Goal: Task Accomplishment & Management: Manage account settings

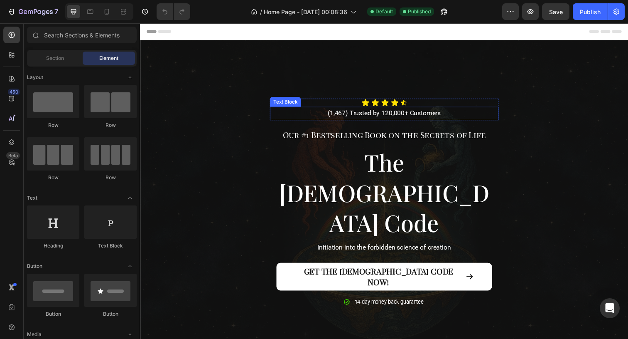
scroll to position [410, 0]
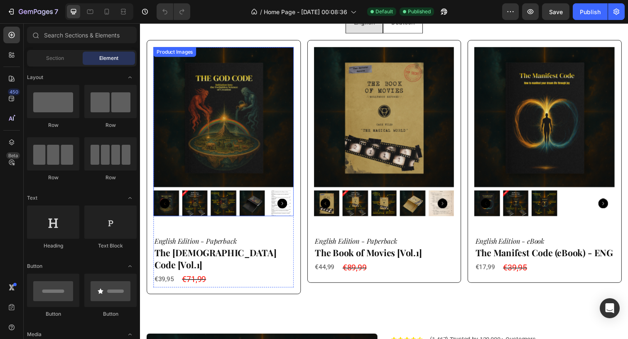
click at [246, 134] on img at bounding box center [225, 118] width 143 height 143
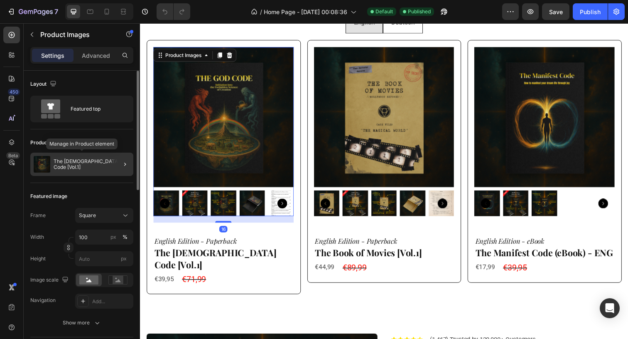
click at [101, 165] on p "The [DEMOGRAPHIC_DATA] Code [Vol.1]" at bounding box center [92, 164] width 76 height 12
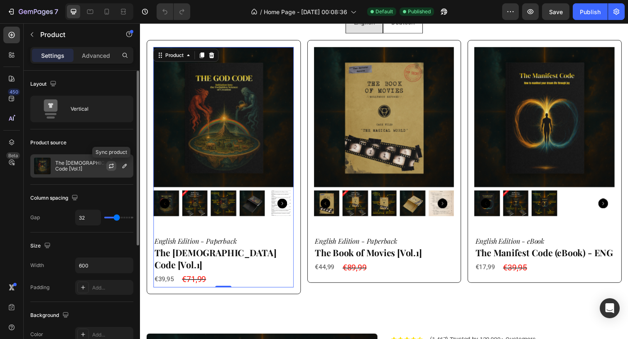
click at [113, 167] on icon "button" at bounding box center [111, 167] width 5 height 2
click at [123, 163] on icon "button" at bounding box center [124, 165] width 7 height 7
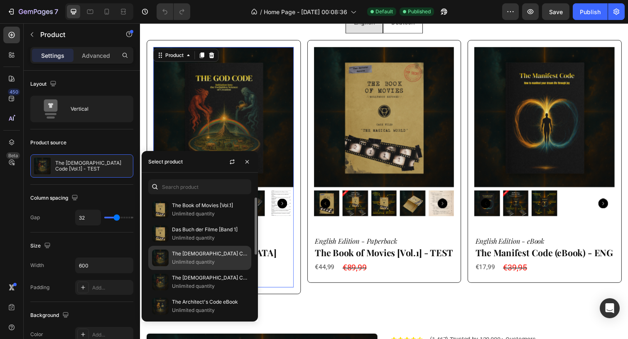
click at [208, 250] on p "The [DEMOGRAPHIC_DATA] Code [Vol.1]" at bounding box center [210, 253] width 76 height 8
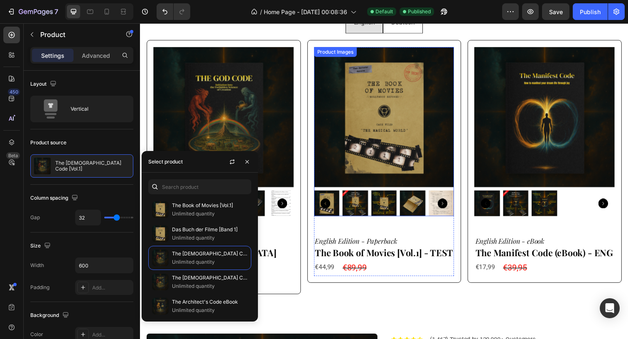
click at [352, 123] on img at bounding box center [389, 118] width 143 height 143
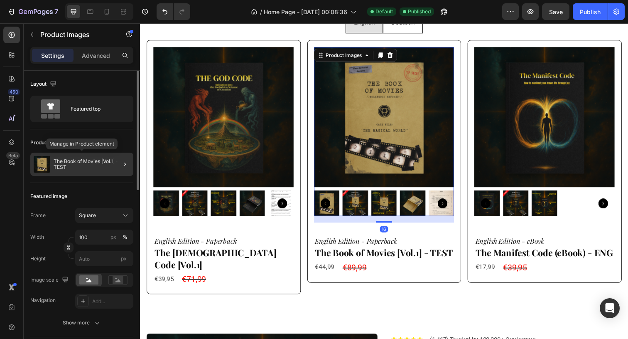
click at [108, 167] on p "The Book of Movies [Vol.1] - TEST" at bounding box center [92, 164] width 76 height 12
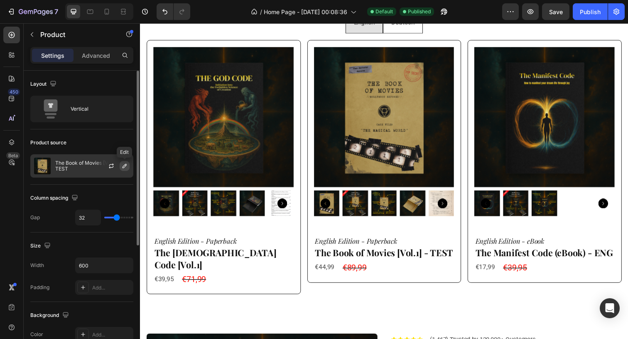
click at [125, 168] on icon "button" at bounding box center [124, 165] width 7 height 7
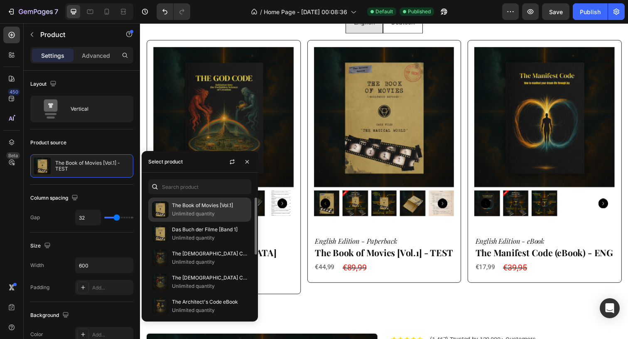
click at [219, 212] on p "Unlimited quantity" at bounding box center [210, 213] width 76 height 8
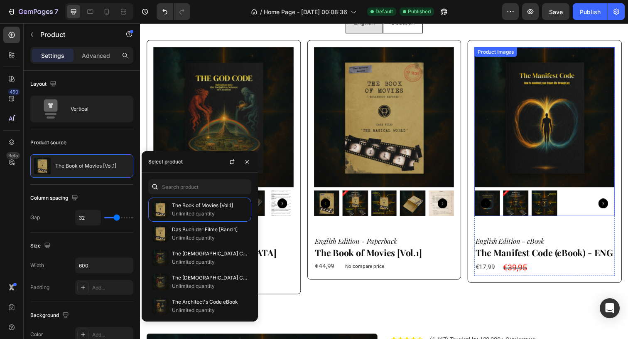
click at [538, 137] on img at bounding box center [553, 118] width 143 height 143
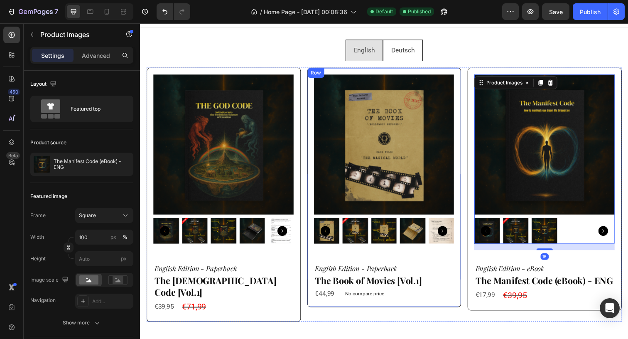
scroll to position [374, 0]
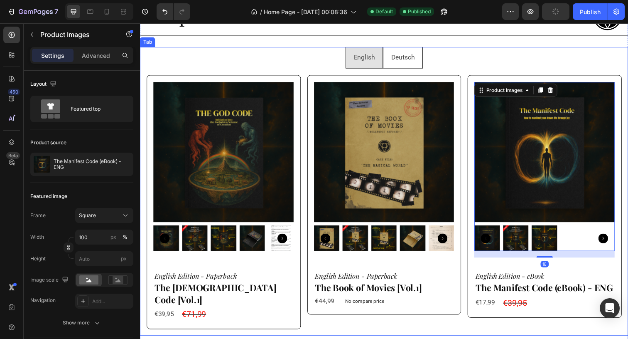
click at [412, 57] on p "Deutsch" at bounding box center [408, 58] width 24 height 12
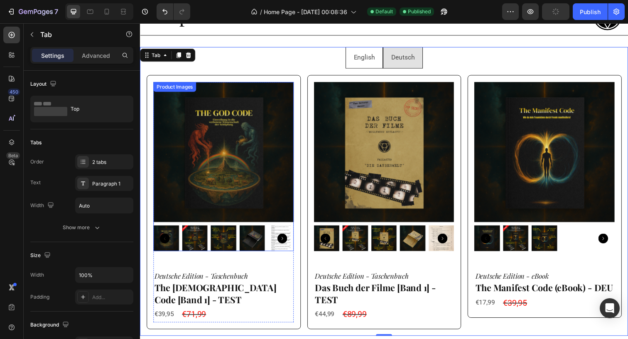
click at [256, 157] on img at bounding box center [225, 154] width 143 height 143
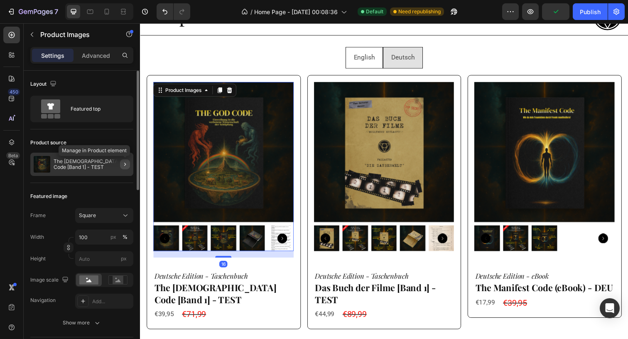
click at [124, 165] on icon "button" at bounding box center [125, 164] width 7 height 7
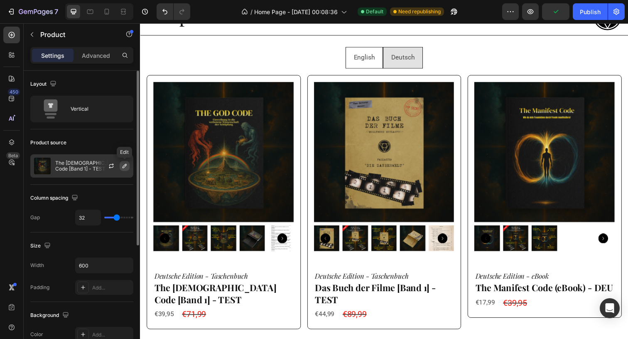
click at [126, 168] on icon "button" at bounding box center [124, 165] width 7 height 7
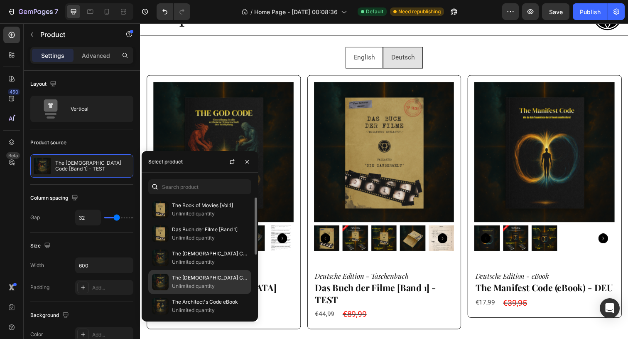
click at [214, 275] on p "The God Code [Band 1]" at bounding box center [210, 277] width 76 height 8
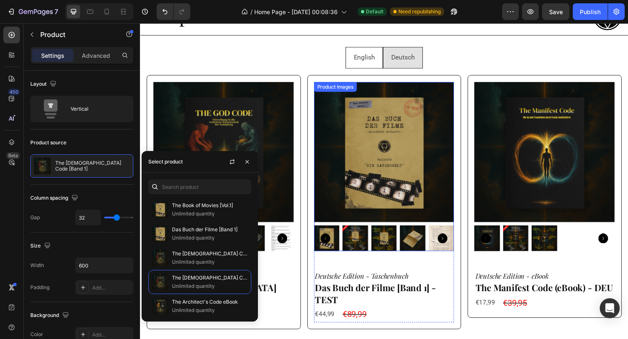
click at [359, 203] on img at bounding box center [389, 154] width 143 height 143
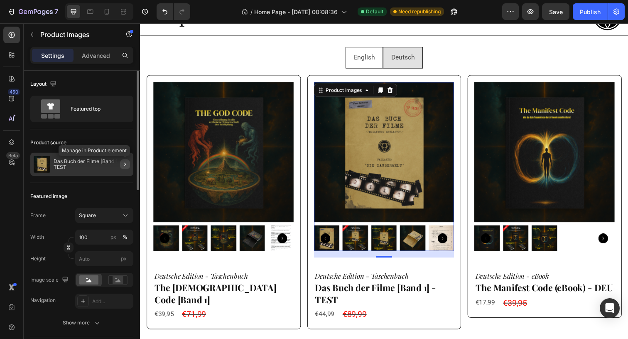
click at [125, 164] on icon "button" at bounding box center [125, 163] width 2 height 3
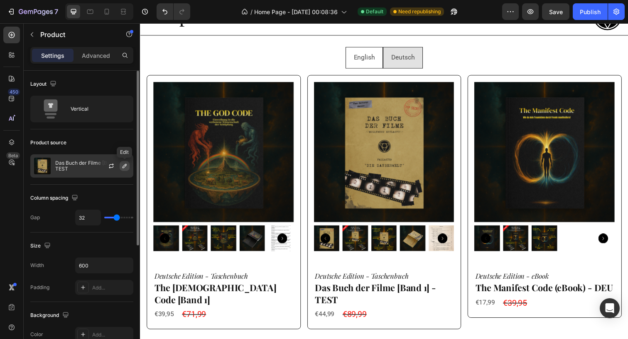
click at [124, 166] on icon "button" at bounding box center [124, 165] width 7 height 7
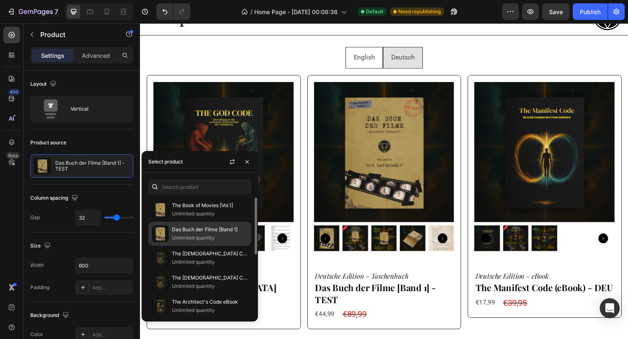
click at [214, 246] on div "Das Buch der Filme [Band 1] Unlimited quantity" at bounding box center [199, 258] width 103 height 24
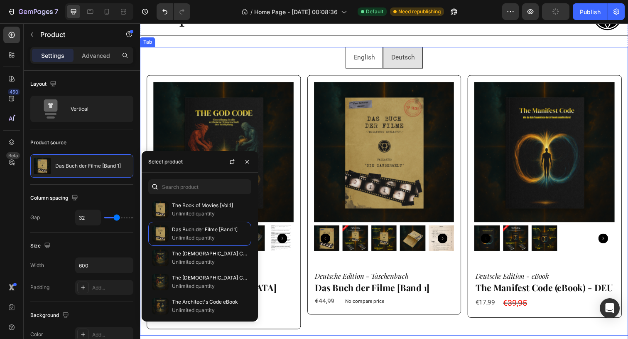
click at [453, 66] on ul "English Deutsch" at bounding box center [389, 58] width 499 height 22
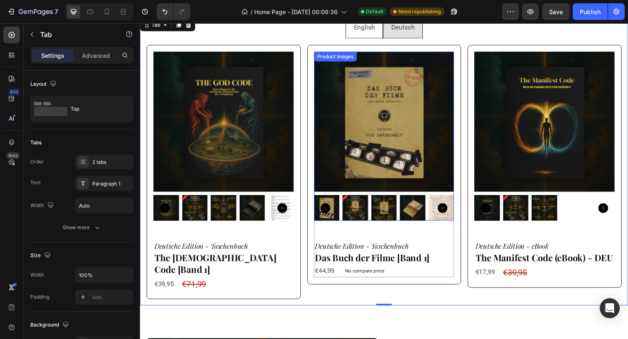
scroll to position [403, 0]
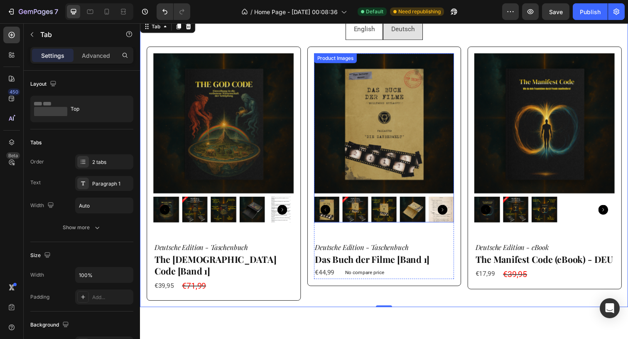
click at [347, 134] on img at bounding box center [389, 125] width 143 height 143
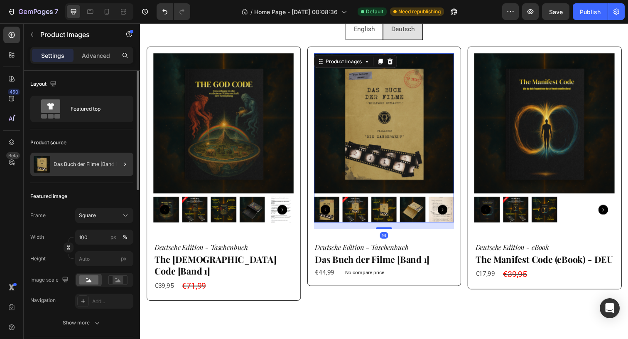
click at [113, 168] on div at bounding box center [121, 163] width 23 height 23
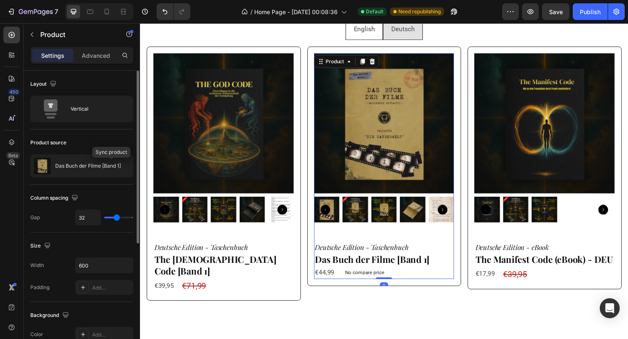
click at [0, 0] on icon "button" at bounding box center [0, 0] width 0 height 0
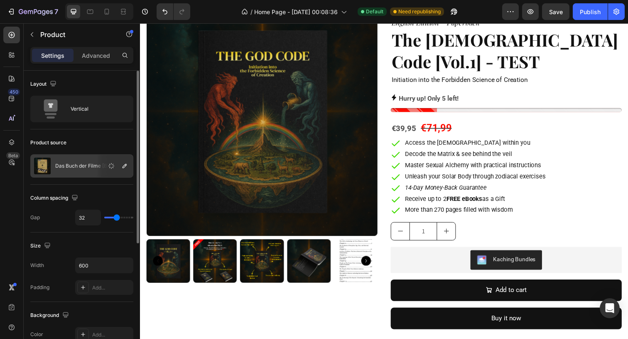
scroll to position [726, 0]
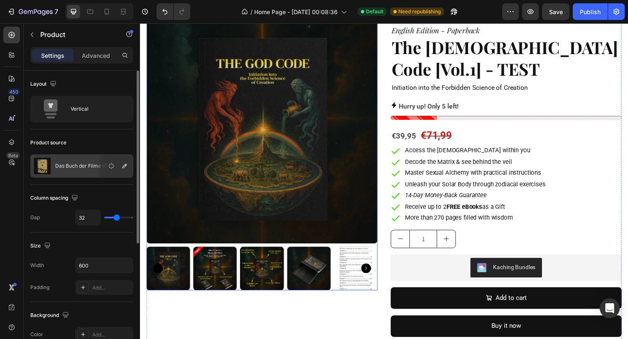
click at [294, 143] on img at bounding box center [265, 130] width 236 height 236
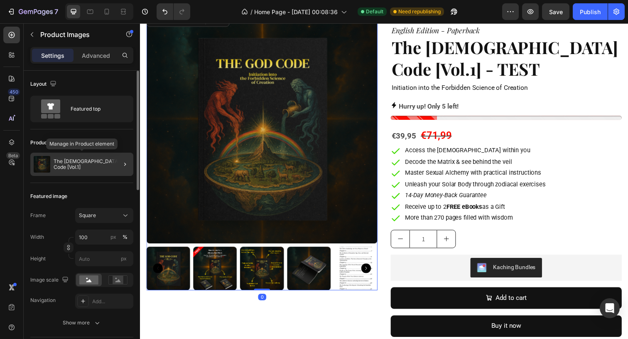
click at [107, 163] on div "The God Code [Vol.1]" at bounding box center [81, 163] width 103 height 23
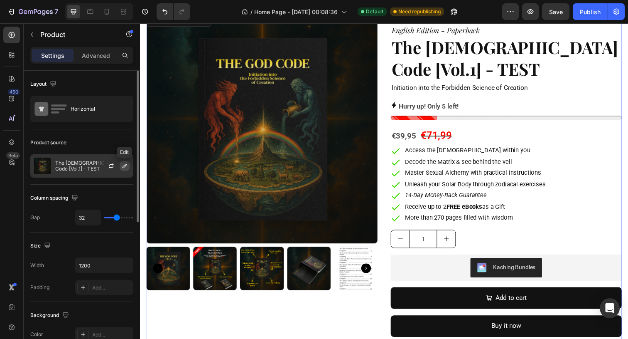
click at [121, 165] on button "button" at bounding box center [125, 166] width 10 height 10
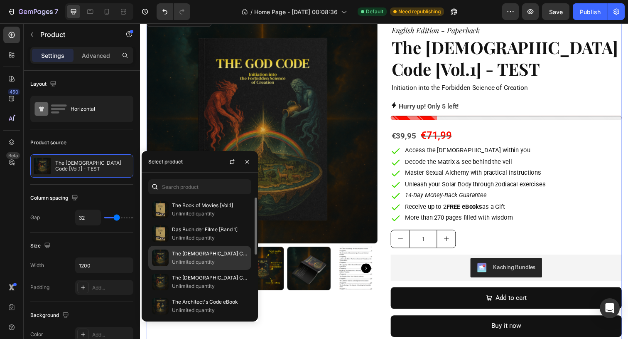
click at [226, 256] on p "The God Code [Vol.1]" at bounding box center [210, 253] width 76 height 8
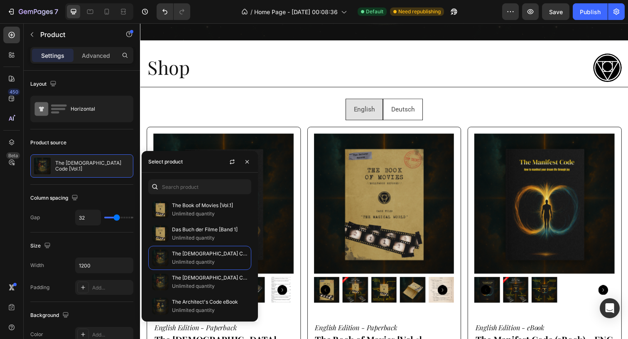
scroll to position [370, 0]
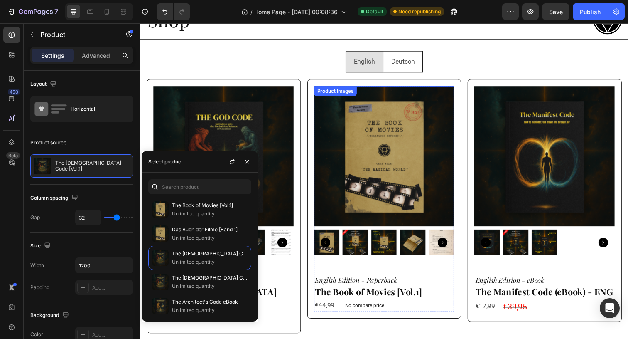
click at [379, 171] on img at bounding box center [389, 158] width 143 height 143
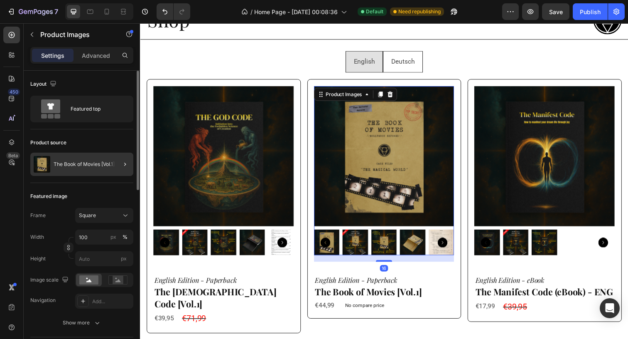
click at [113, 167] on div at bounding box center [121, 163] width 23 height 23
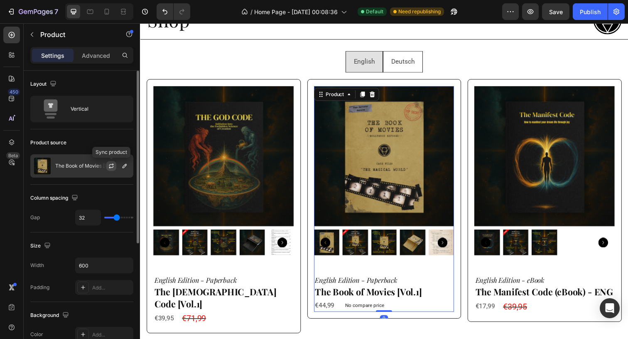
click at [112, 167] on icon "button" at bounding box center [111, 165] width 7 height 7
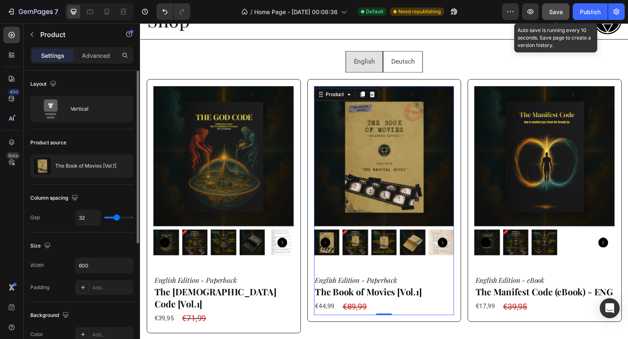
click at [556, 9] on span "Save" at bounding box center [556, 11] width 14 height 7
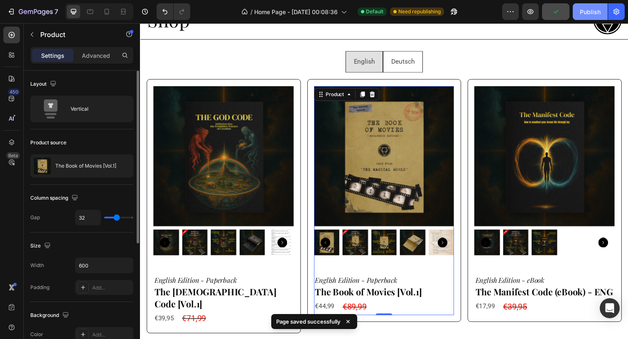
click at [591, 12] on div "Publish" at bounding box center [590, 11] width 21 height 9
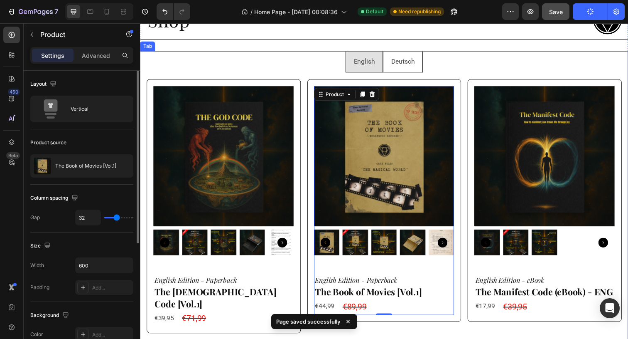
click at [417, 59] on p "Deutsch" at bounding box center [408, 63] width 24 height 12
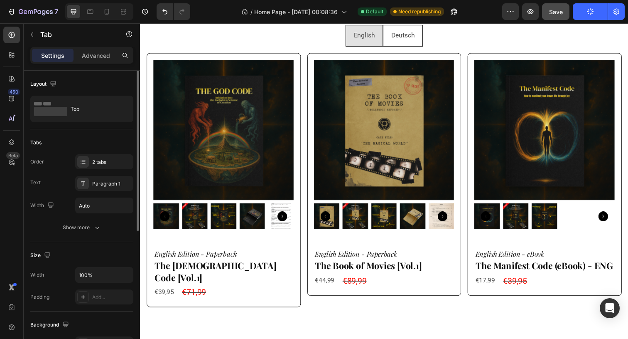
scroll to position [399, 0]
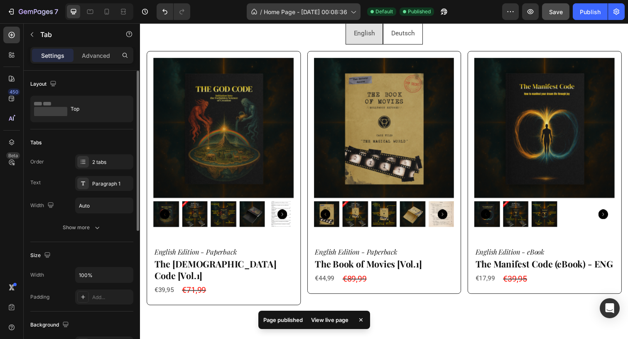
click at [336, 11] on span "Home Page - Aug 16, 00:08:36" at bounding box center [306, 11] width 84 height 9
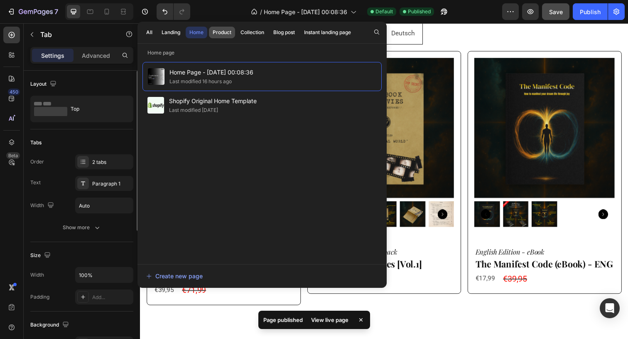
click at [227, 32] on div "Product" at bounding box center [222, 32] width 19 height 7
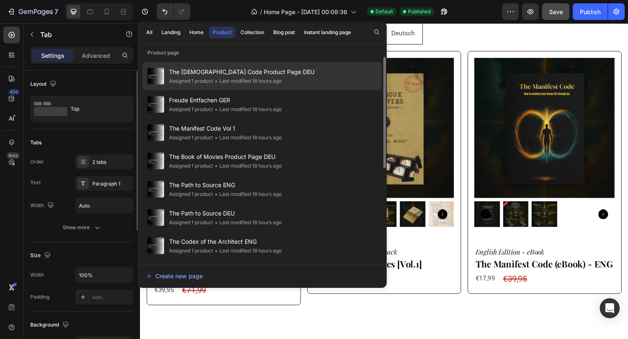
click at [234, 74] on span "The [DEMOGRAPHIC_DATA] Code Product Page DEU" at bounding box center [241, 72] width 145 height 10
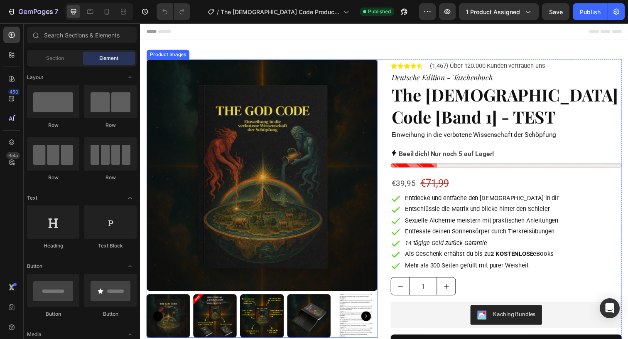
click at [302, 148] on img at bounding box center [265, 178] width 236 height 236
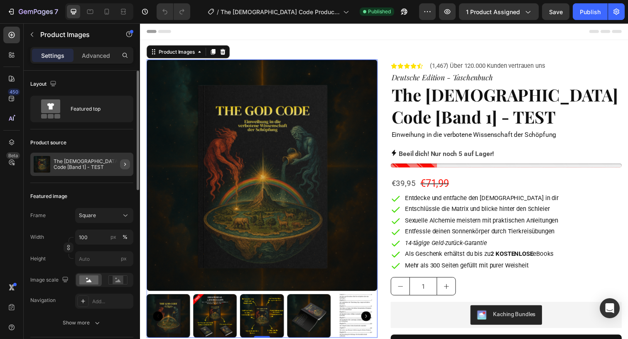
click at [128, 162] on icon "button" at bounding box center [125, 164] width 7 height 7
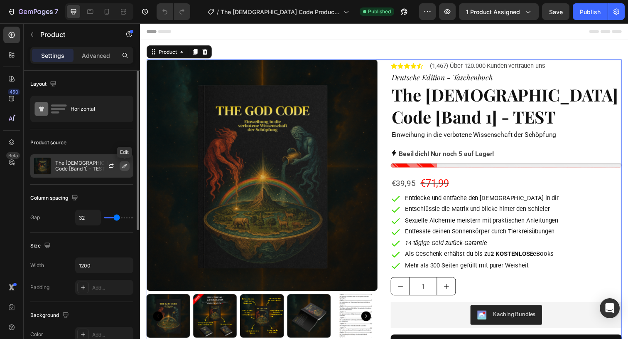
click at [126, 169] on icon "button" at bounding box center [124, 165] width 7 height 7
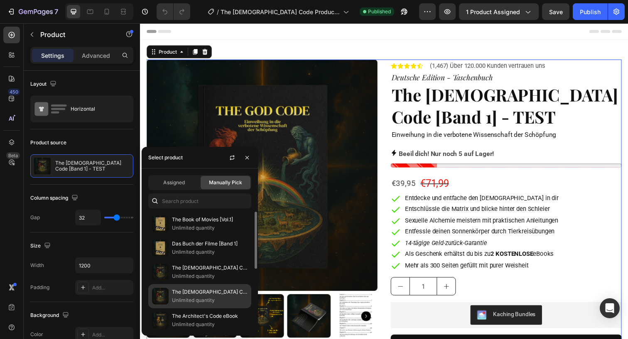
click at [220, 295] on p "The [DEMOGRAPHIC_DATA] Code [Band 1]" at bounding box center [210, 292] width 76 height 8
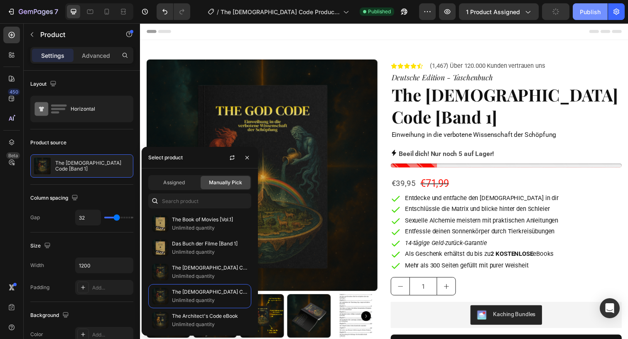
click at [586, 12] on div "Publish" at bounding box center [590, 11] width 21 height 9
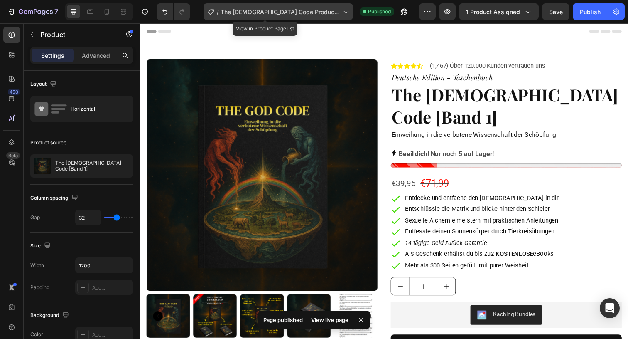
click at [294, 7] on span "The [DEMOGRAPHIC_DATA] Code Product Page DEU" at bounding box center [280, 11] width 119 height 9
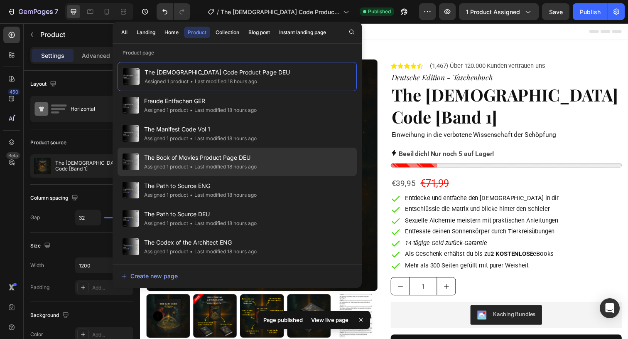
click at [226, 162] on span "The Book of Movies Product Page DEU" at bounding box center [200, 157] width 113 height 10
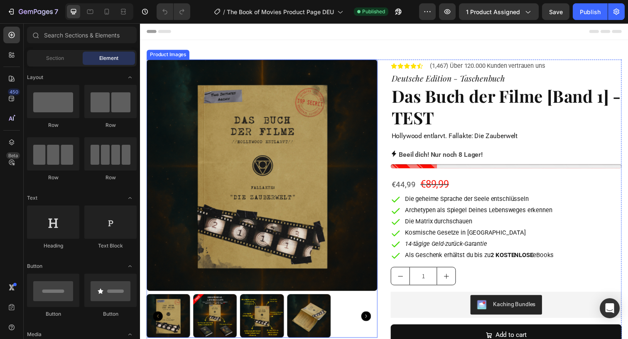
click at [245, 155] on img at bounding box center [265, 178] width 236 height 236
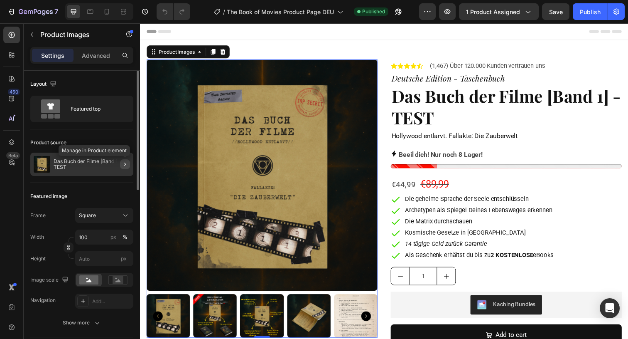
click at [125, 162] on icon "button" at bounding box center [125, 164] width 7 height 7
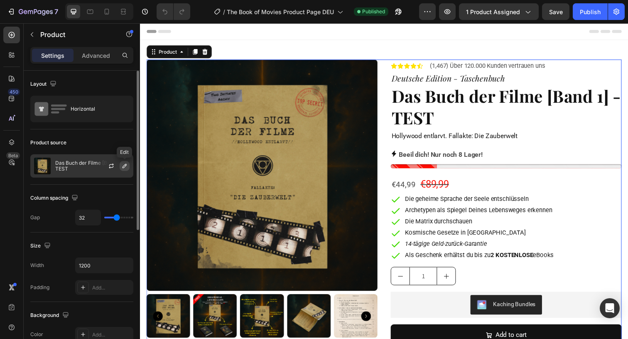
click at [124, 164] on icon "button" at bounding box center [124, 165] width 7 height 7
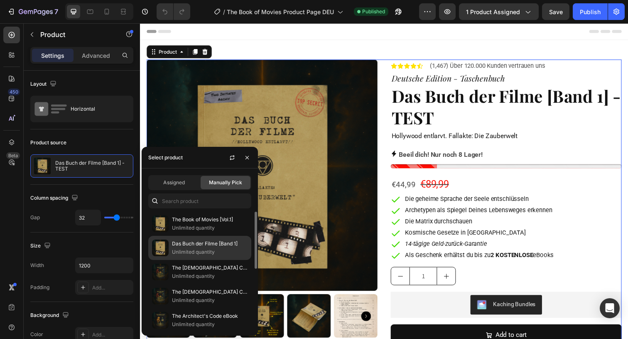
click at [199, 248] on p "Unlimited quantity" at bounding box center [210, 252] width 76 height 8
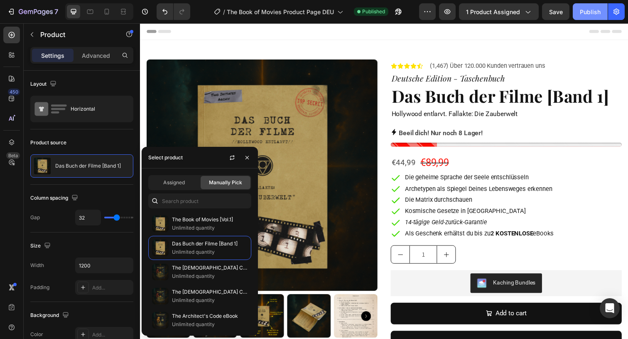
click at [588, 7] on div "Publish" at bounding box center [590, 11] width 21 height 9
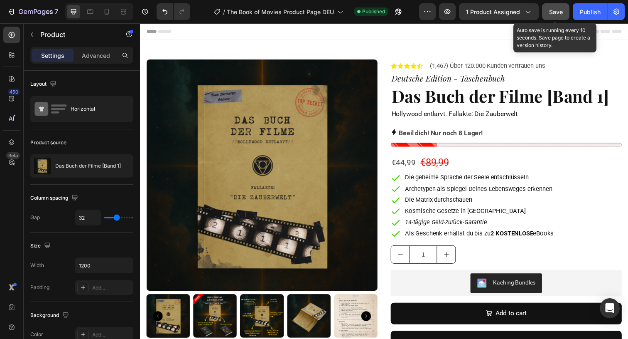
click at [556, 12] on span "Save" at bounding box center [556, 11] width 14 height 7
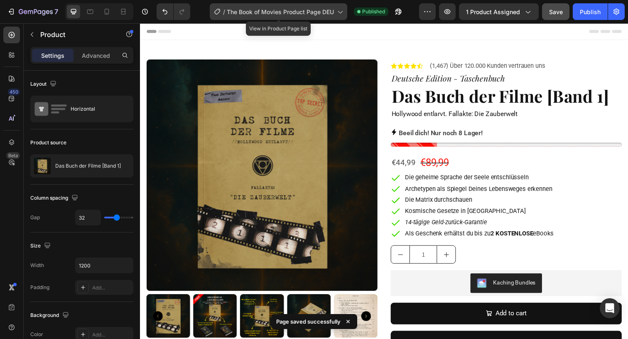
click at [318, 14] on span "The Book of Movies Product Page DEU" at bounding box center [280, 11] width 107 height 9
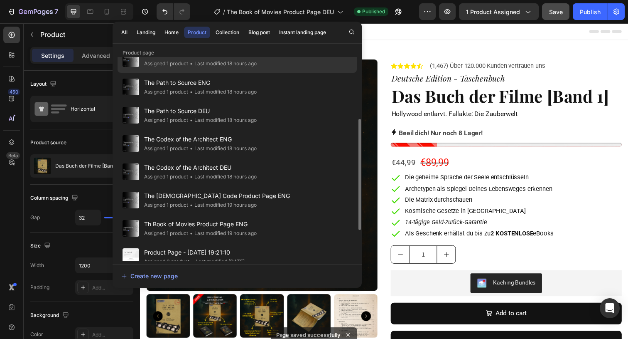
scroll to position [107, 0]
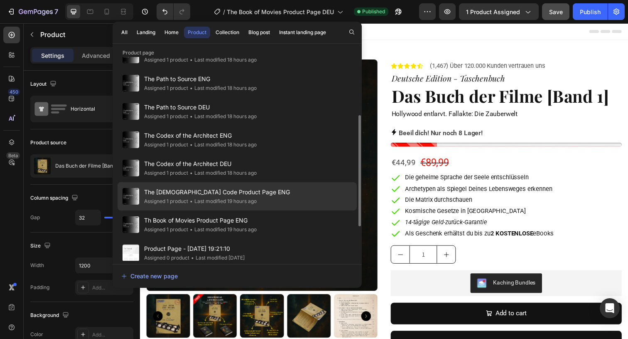
click at [255, 191] on span "The [DEMOGRAPHIC_DATA] Code Product Page ENG" at bounding box center [217, 192] width 146 height 10
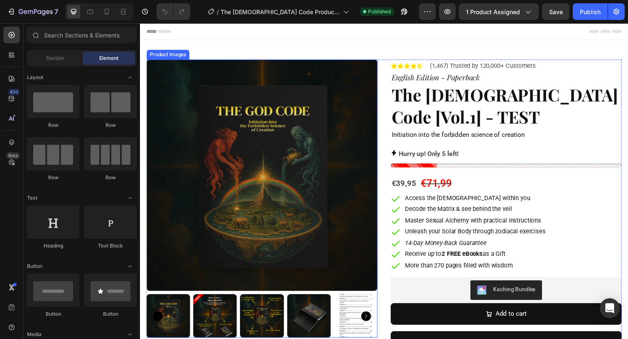
click at [301, 182] on img at bounding box center [265, 178] width 236 height 236
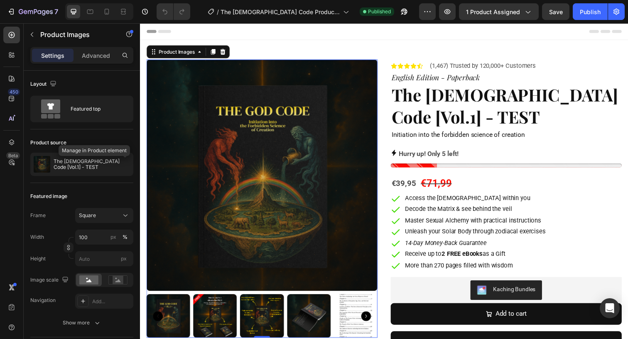
click at [0, 0] on icon "button" at bounding box center [0, 0] width 0 height 0
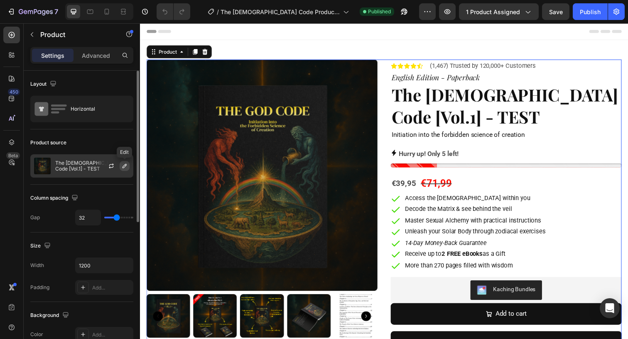
click at [125, 166] on icon "button" at bounding box center [125, 166] width 4 height 4
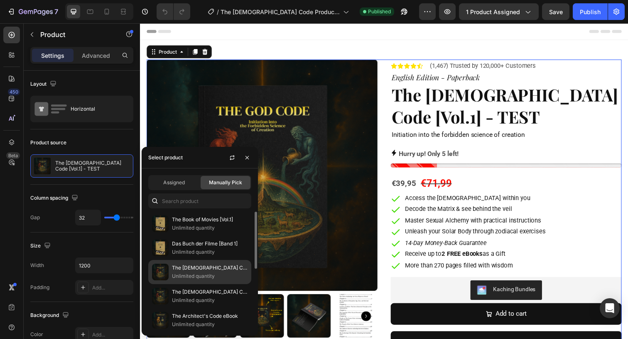
click at [222, 266] on p "The [DEMOGRAPHIC_DATA] Code [Vol.1]" at bounding box center [210, 267] width 76 height 8
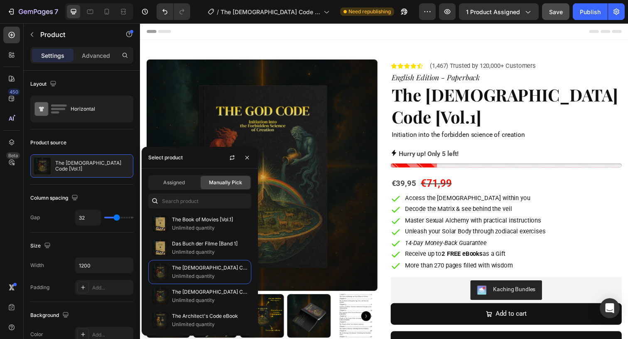
click at [555, 18] on button "Save" at bounding box center [555, 11] width 27 height 17
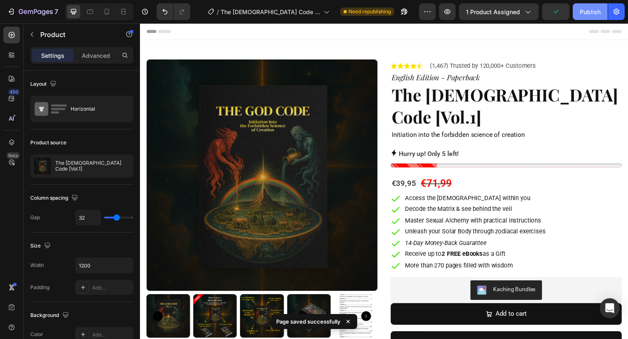
click at [587, 14] on div "Publish" at bounding box center [590, 11] width 21 height 9
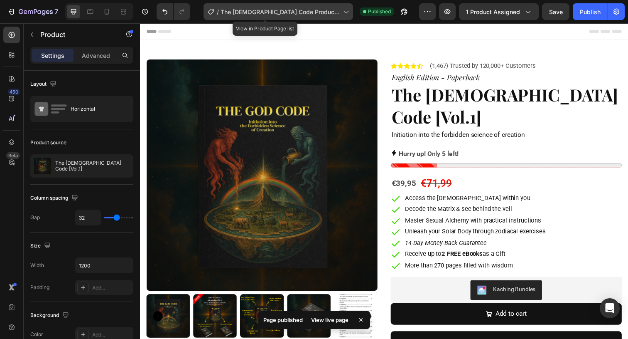
click at [314, 17] on div "/ The God Code Product Page ENG" at bounding box center [279, 11] width 150 height 17
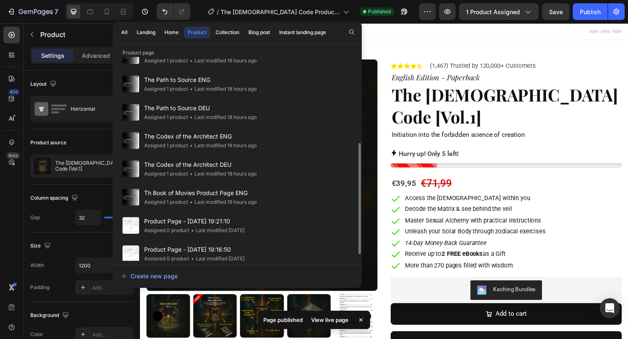
scroll to position [170, 0]
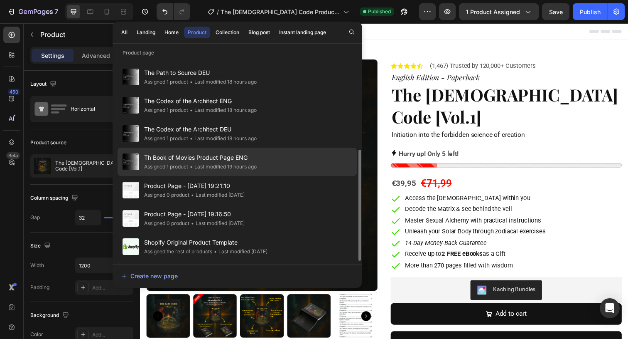
click at [239, 163] on div "• Last modified 19 hours ago" at bounding box center [222, 166] width 69 height 8
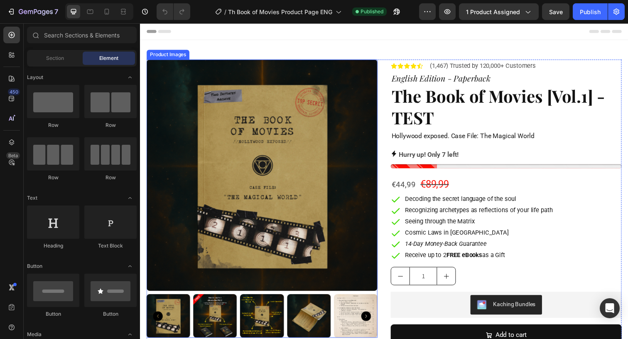
click at [248, 166] on img at bounding box center [265, 178] width 236 height 236
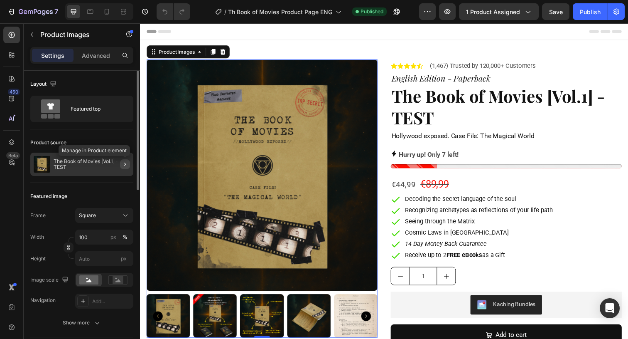
click at [128, 165] on icon "button" at bounding box center [125, 164] width 7 height 7
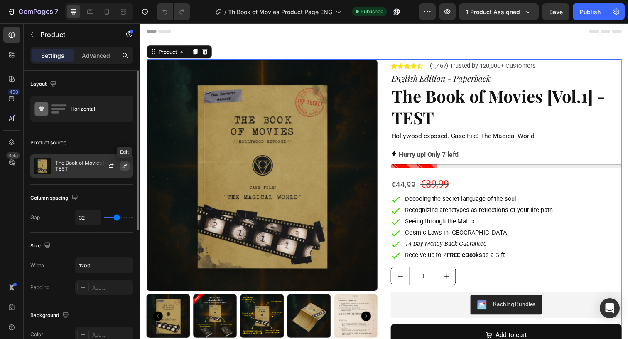
click at [126, 167] on icon "button" at bounding box center [124, 165] width 7 height 7
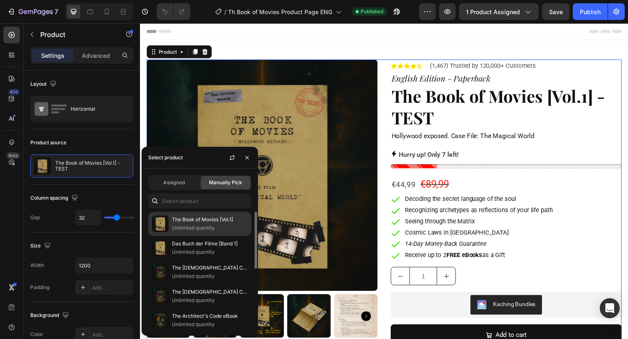
click at [216, 220] on p "The Book of Movies [Vol.1]" at bounding box center [210, 219] width 76 height 8
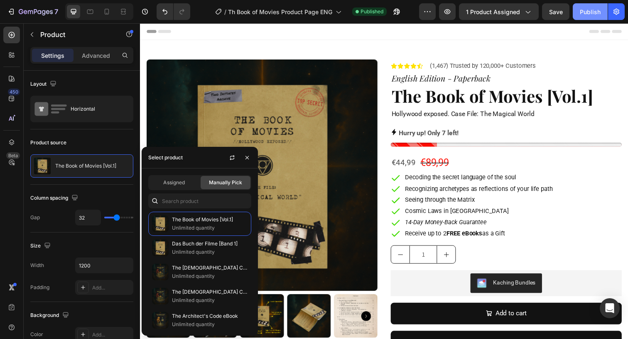
click at [592, 12] on div "Publish" at bounding box center [590, 11] width 21 height 9
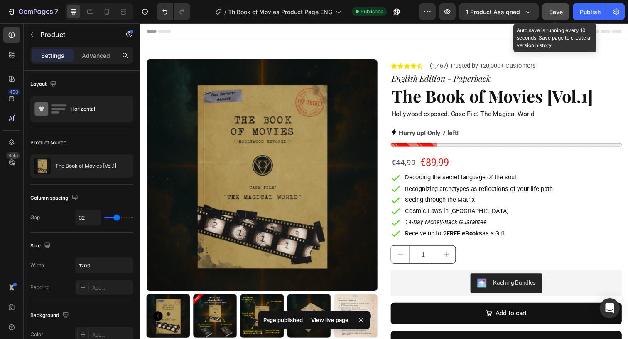
click at [560, 14] on span "Save" at bounding box center [556, 11] width 14 height 7
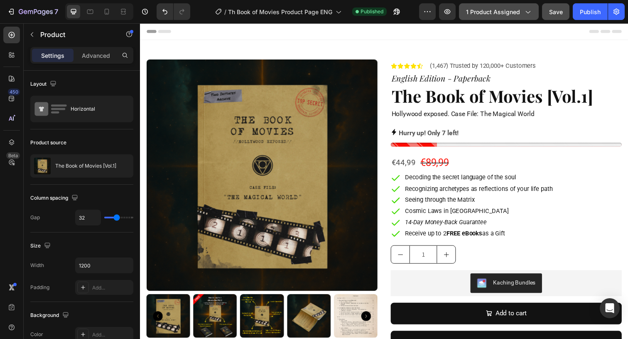
click at [505, 11] on span "1 product assigned" at bounding box center [493, 11] width 54 height 9
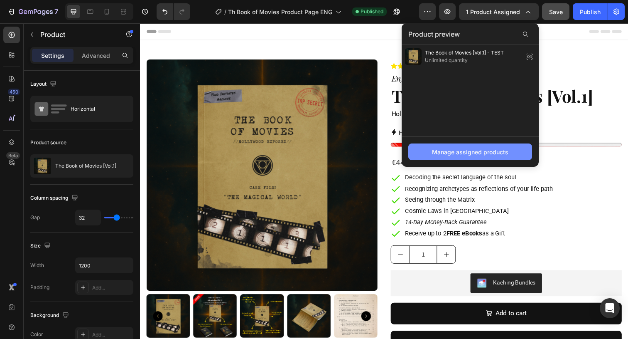
click at [453, 154] on div "Manage assigned products" at bounding box center [470, 151] width 76 height 9
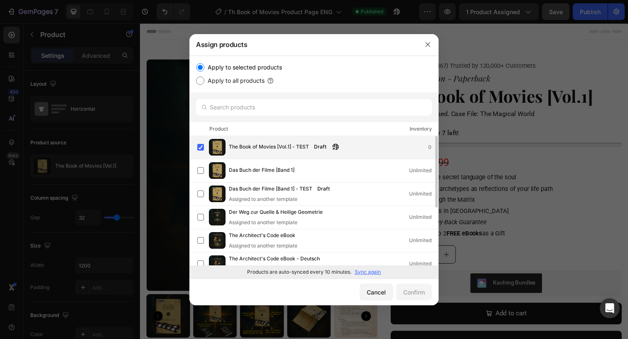
click at [288, 148] on span "The Book of Movies [Vol.1] - TEST" at bounding box center [269, 147] width 80 height 9
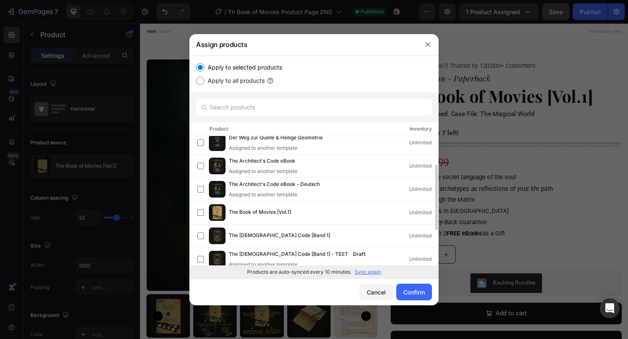
scroll to position [84, 0]
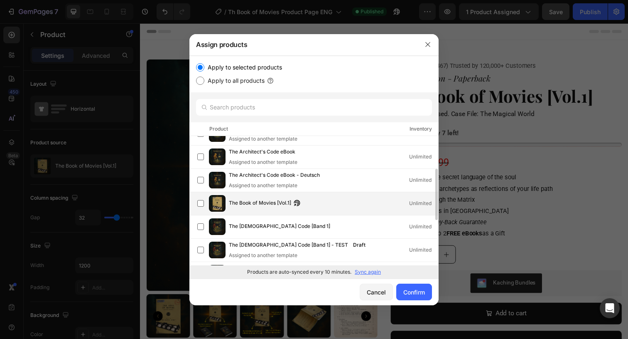
click at [286, 211] on div "The Book of Movies [Vol.1] Unlimited" at bounding box center [317, 203] width 241 height 17
click at [415, 294] on div "Confirm" at bounding box center [414, 292] width 22 height 9
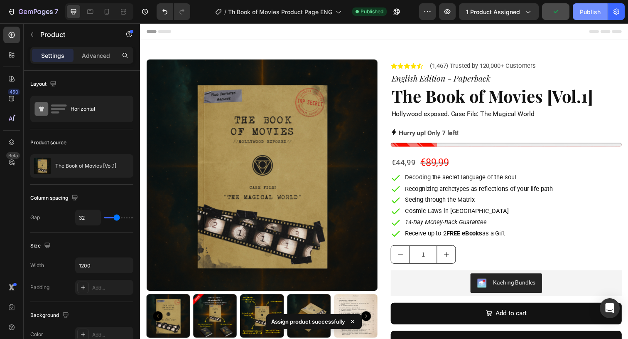
click at [587, 5] on button "Publish" at bounding box center [590, 11] width 35 height 17
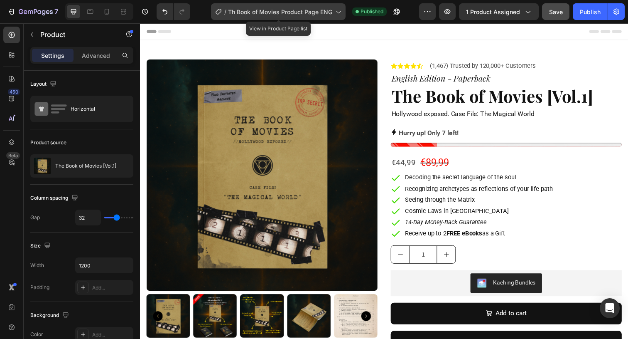
click at [324, 10] on span "Th Book of Movies Product Page ENG" at bounding box center [280, 11] width 104 height 9
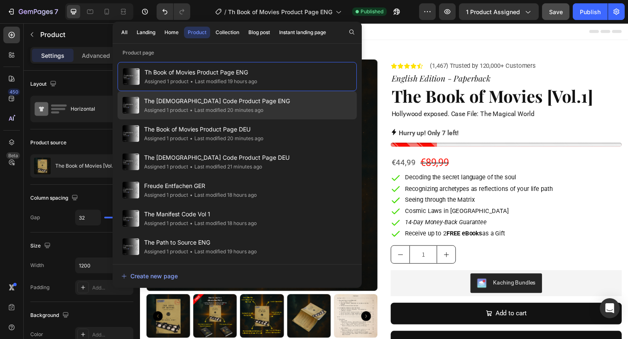
click at [258, 106] on div "• Last modified 20 minutes ago" at bounding box center [225, 110] width 75 height 8
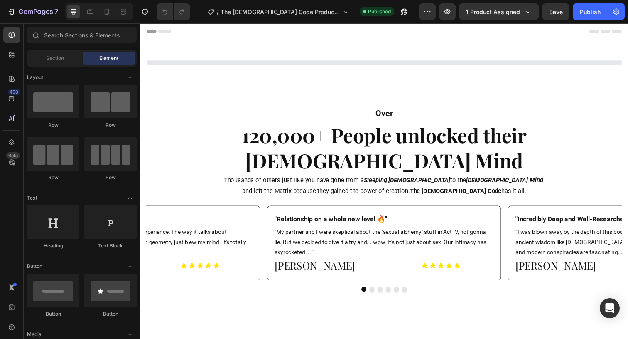
click at [507, 13] on span "1 product assigned" at bounding box center [493, 11] width 54 height 9
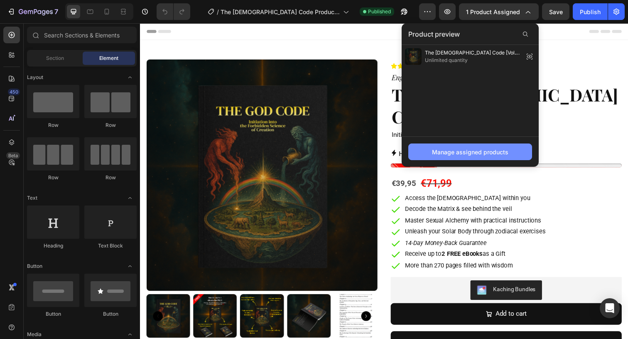
click at [477, 153] on div "Manage assigned products" at bounding box center [470, 151] width 76 height 9
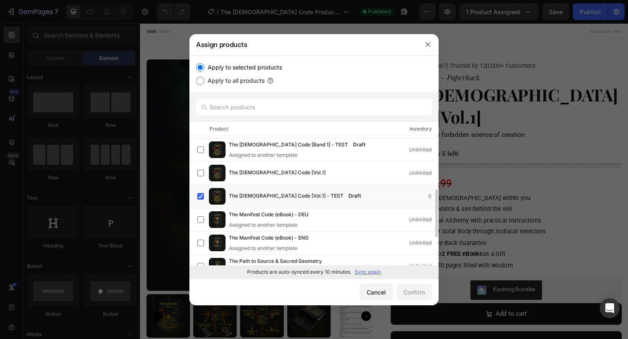
scroll to position [184, 0]
click at [260, 197] on span "The God Code [Vol.1] - TEST" at bounding box center [286, 195] width 115 height 9
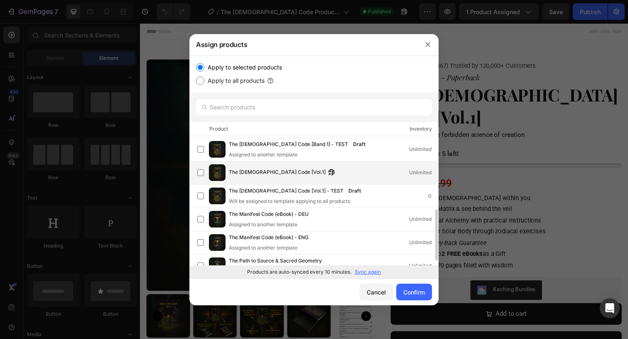
click at [258, 175] on span "The [DEMOGRAPHIC_DATA] Code [Vol.1]" at bounding box center [277, 172] width 97 height 9
click at [414, 293] on div "Confirm" at bounding box center [414, 292] width 22 height 9
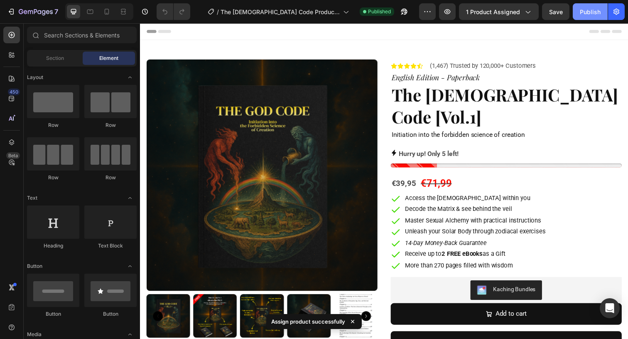
click at [582, 10] on div "Publish" at bounding box center [590, 11] width 21 height 9
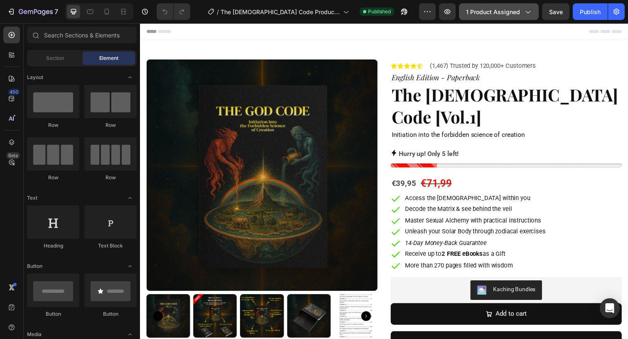
click at [501, 7] on button "1 product assigned" at bounding box center [499, 11] width 80 height 17
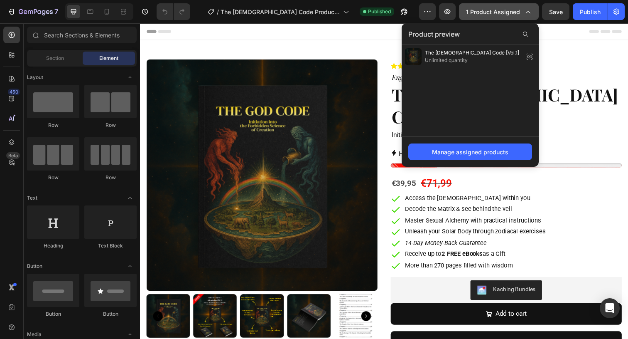
click at [501, 7] on button "1 product assigned" at bounding box center [499, 11] width 80 height 17
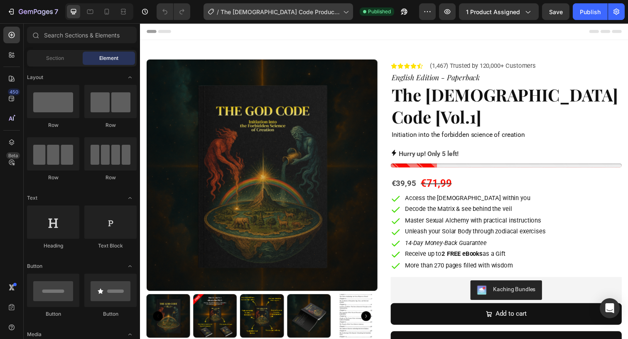
click at [312, 9] on span "The [DEMOGRAPHIC_DATA] Code Product Page ENG" at bounding box center [280, 11] width 119 height 9
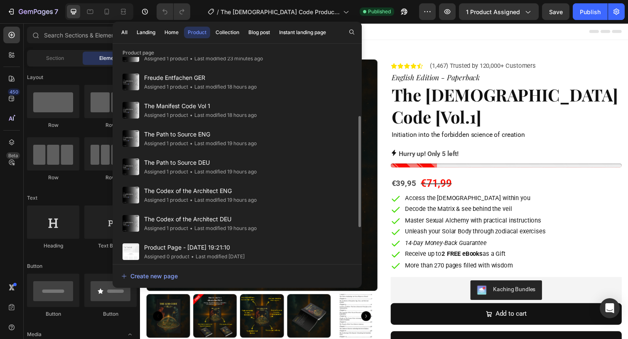
scroll to position [0, 0]
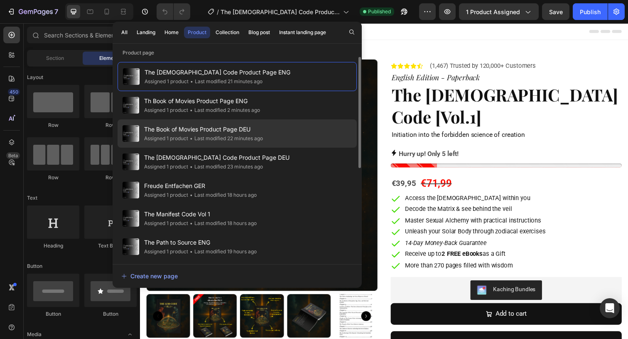
click at [269, 147] on div "The Book of Movies Product Page DEU Assigned 1 product • Last modified 22 minut…" at bounding box center [237, 161] width 239 height 28
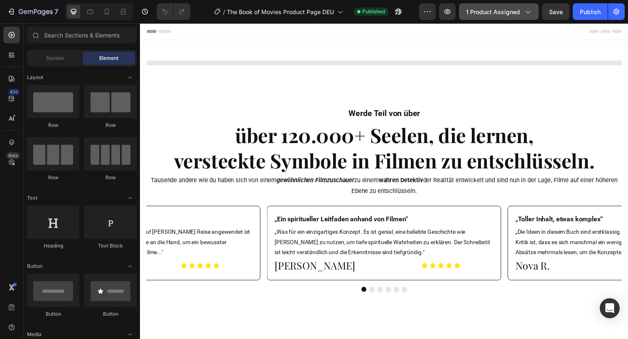
click at [498, 13] on span "1 product assigned" at bounding box center [493, 11] width 54 height 9
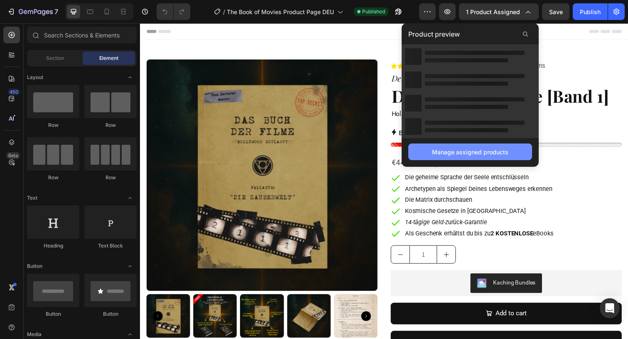
click at [477, 152] on div "Manage assigned products" at bounding box center [470, 151] width 76 height 9
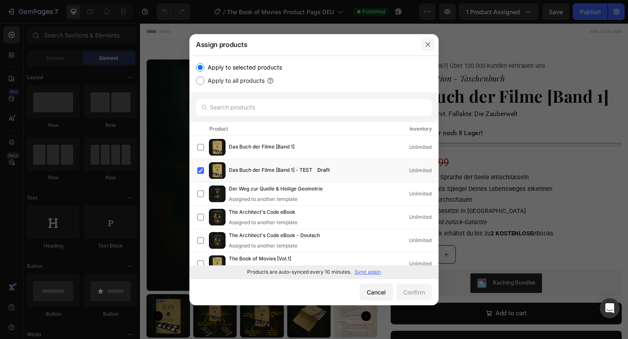
click at [422, 46] on button "button" at bounding box center [427, 44] width 13 height 13
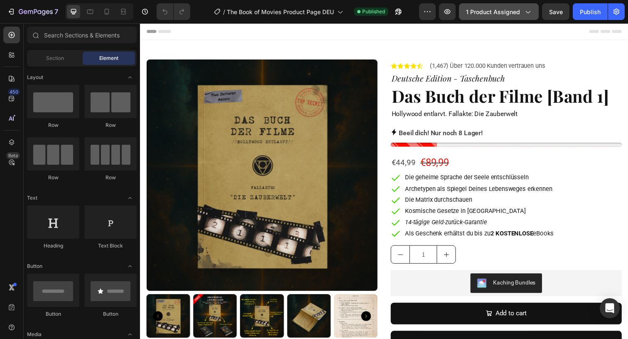
click at [498, 19] on button "1 product assigned" at bounding box center [499, 11] width 80 height 17
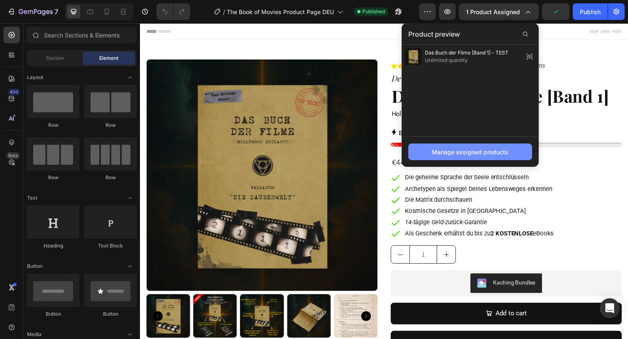
click at [466, 157] on button "Manage assigned products" at bounding box center [470, 151] width 124 height 17
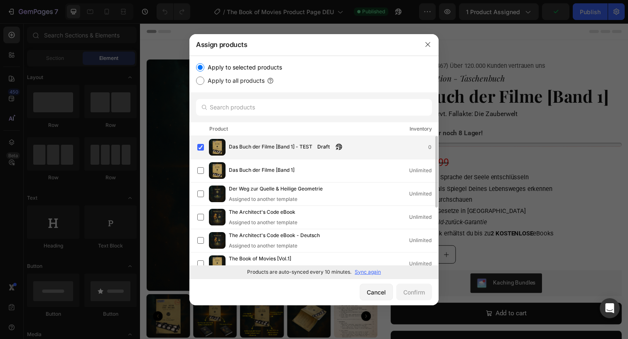
click at [273, 143] on span "Das Buch der Filme [Band 1] - TEST" at bounding box center [271, 147] width 84 height 9
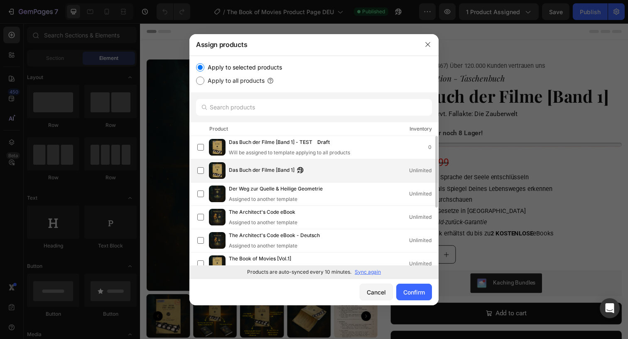
click at [275, 170] on span "Das Buch der Filme [Band 1]" at bounding box center [262, 170] width 66 height 9
click at [412, 292] on div "Confirm" at bounding box center [414, 292] width 22 height 9
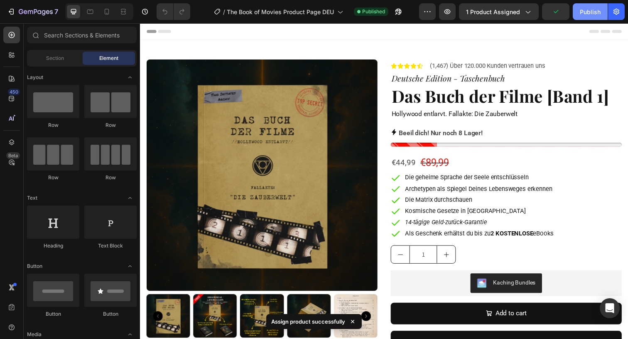
click at [587, 14] on div "Publish" at bounding box center [590, 11] width 21 height 9
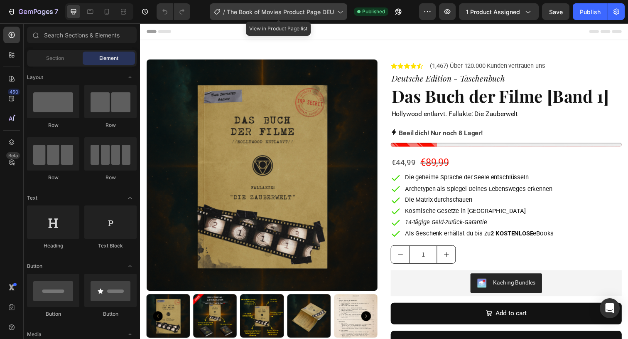
click at [339, 15] on icon at bounding box center [340, 11] width 8 height 8
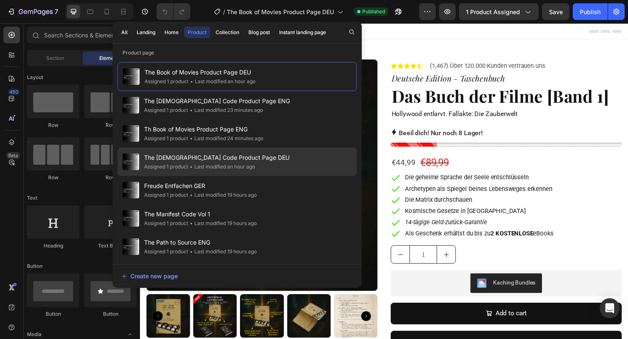
click at [282, 176] on div "The God Code Product Page DEU Assigned 1 product • Last modified an hour ago" at bounding box center [237, 190] width 239 height 28
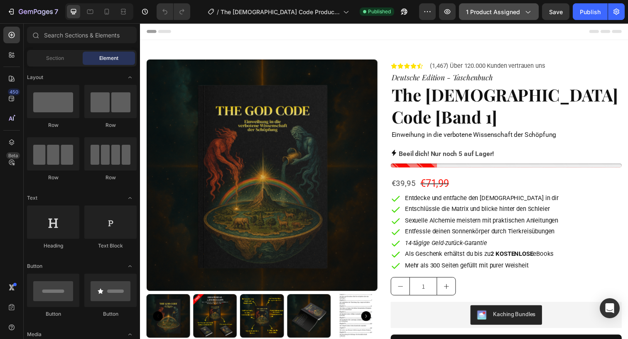
click at [491, 11] on span "1 product assigned" at bounding box center [493, 11] width 54 height 9
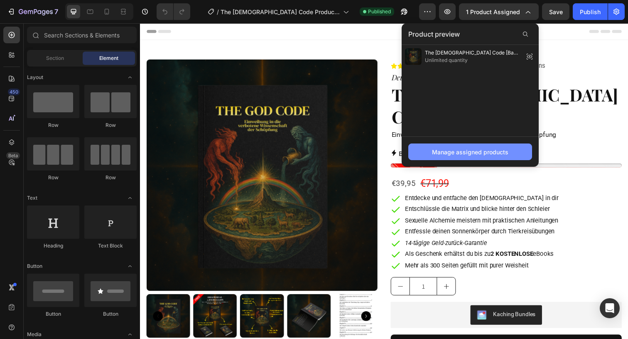
click at [484, 157] on button "Manage assigned products" at bounding box center [470, 151] width 124 height 17
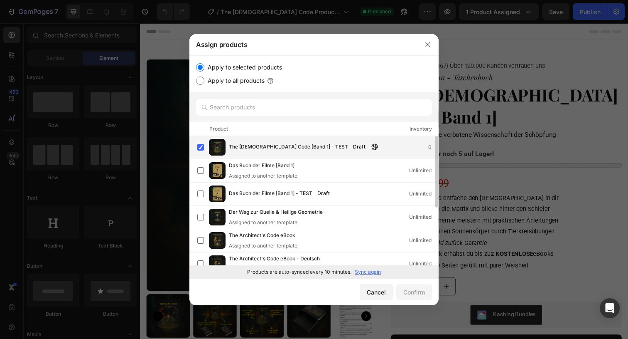
click at [278, 147] on span "The God Code [Band 1] - TEST" at bounding box center [288, 147] width 119 height 9
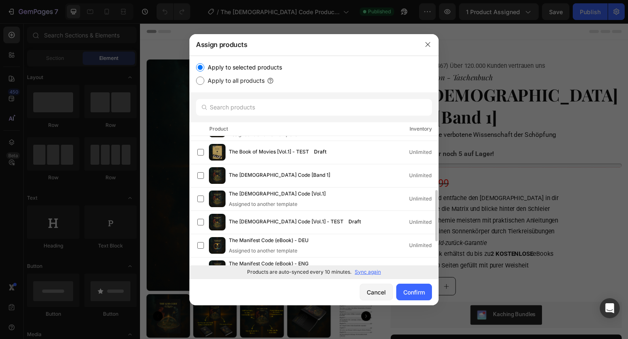
scroll to position [152, 0]
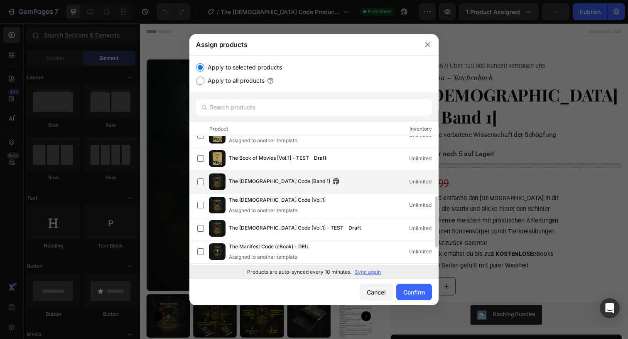
click at [272, 184] on span "The God Code [Band 1]" at bounding box center [279, 181] width 101 height 9
click at [423, 293] on div "Confirm" at bounding box center [414, 292] width 22 height 9
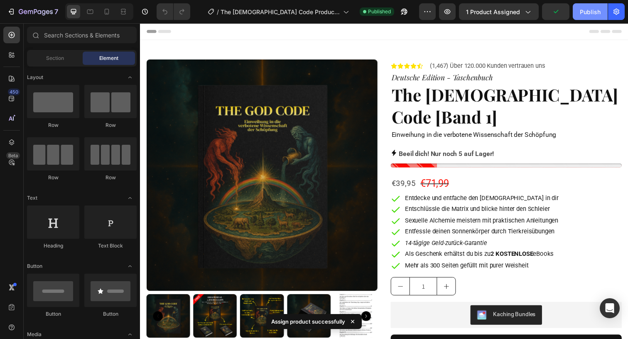
click at [589, 15] on div "Publish" at bounding box center [590, 11] width 21 height 9
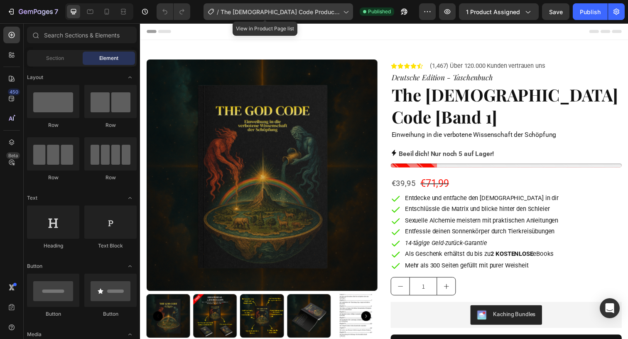
click at [303, 10] on span "The [DEMOGRAPHIC_DATA] Code Product Page DEU" at bounding box center [280, 11] width 119 height 9
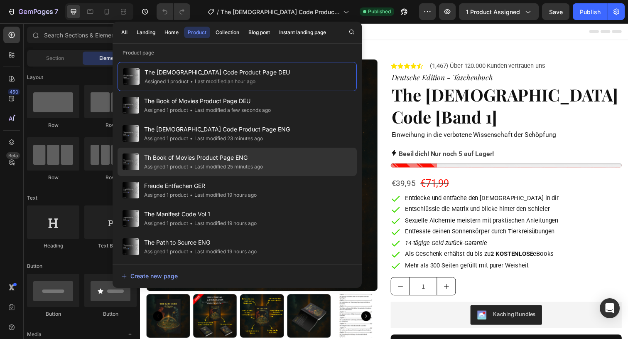
click at [268, 176] on div "Th Book of Movies Product Page ENG Assigned 1 product • Last modified 25 minute…" at bounding box center [237, 190] width 239 height 28
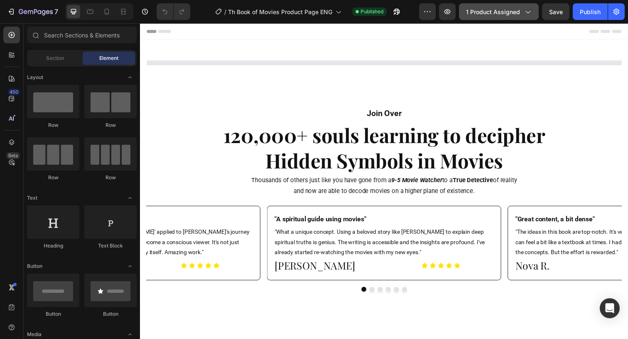
click at [513, 14] on span "1 product assigned" at bounding box center [493, 11] width 54 height 9
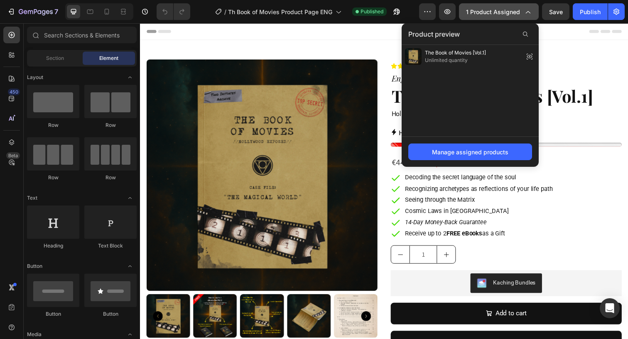
click at [513, 14] on span "1 product assigned" at bounding box center [493, 11] width 54 height 9
